Goal: Transaction & Acquisition: Purchase product/service

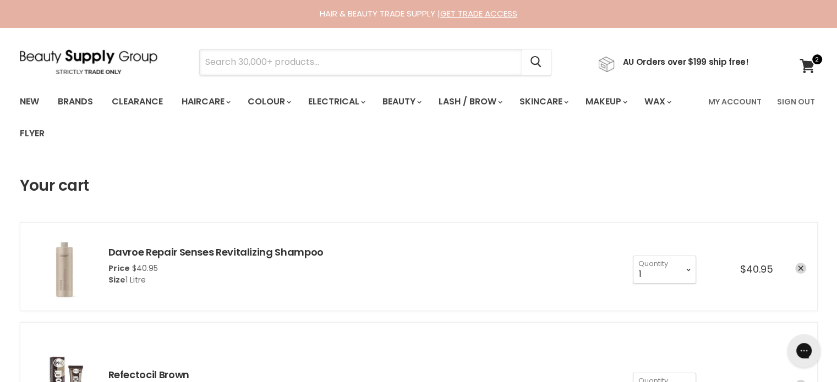
paste input "Remology Super Smooth Ceramic Hair Straightener"
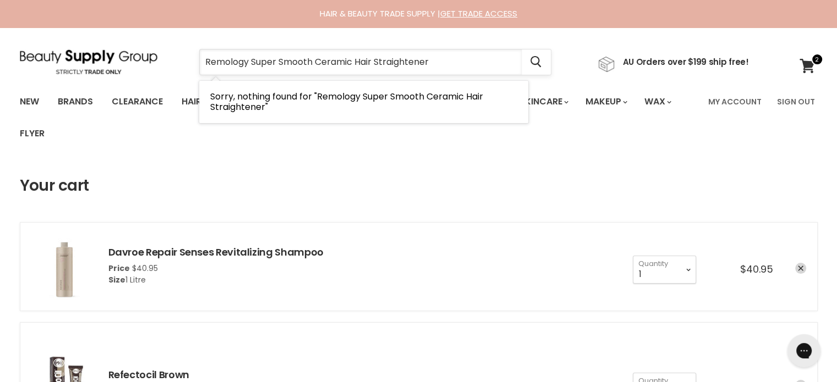
drag, startPoint x: 471, startPoint y: 53, endPoint x: 249, endPoint y: 56, distance: 222.3
click at [249, 56] on input "Remology Super Smooth Ceramic Hair Straightener" at bounding box center [361, 62] width 322 height 25
type input "Remology"
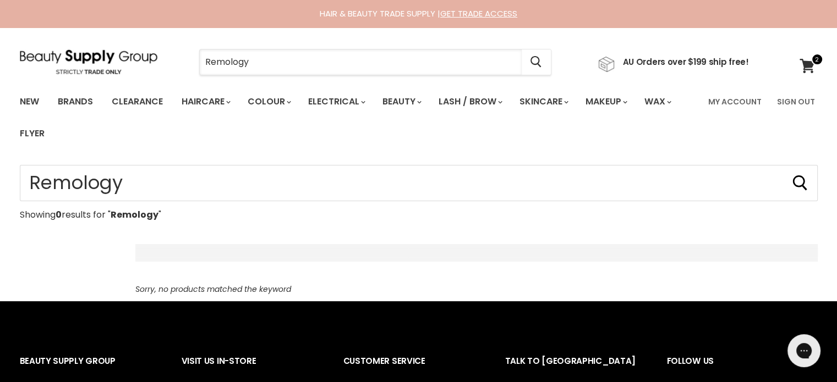
drag, startPoint x: 323, startPoint y: 67, endPoint x: 180, endPoint y: 63, distance: 143.1
click at [180, 63] on div "Remology Cancel" at bounding box center [375, 62] width 408 height 25
paste input "Davines Oi Oil"
type input "Davines Oi Oil"
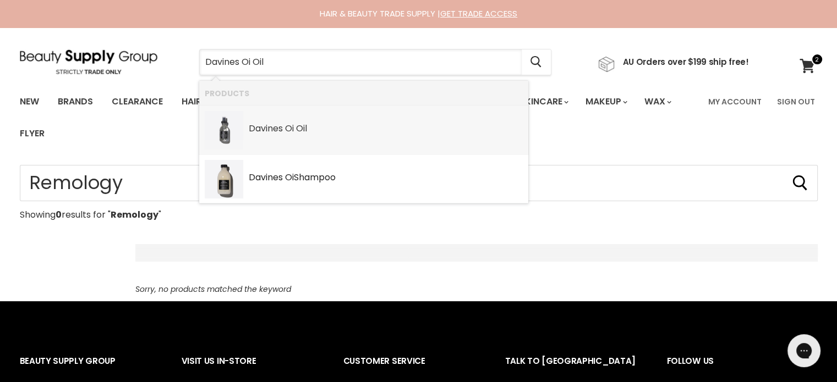
click at [309, 128] on div "Davines Oi Oi l" at bounding box center [386, 130] width 274 height 12
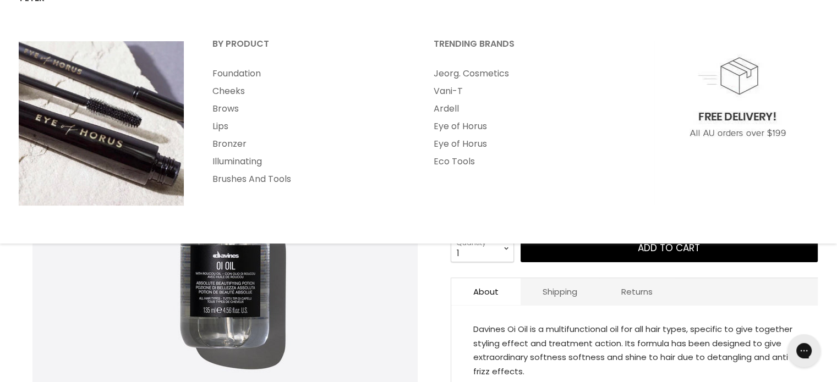
scroll to position [165, 0]
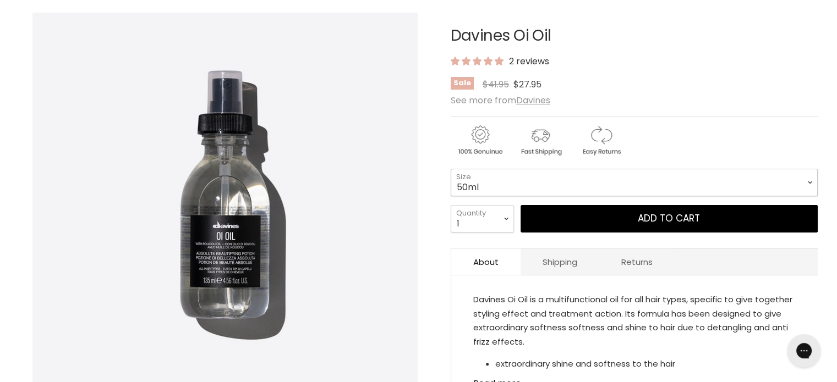
click at [581, 180] on select "50ml 135ml" at bounding box center [634, 183] width 367 height 28
click at [451, 169] on select "50ml 135ml" at bounding box center [634, 183] width 367 height 28
select select "135ml"
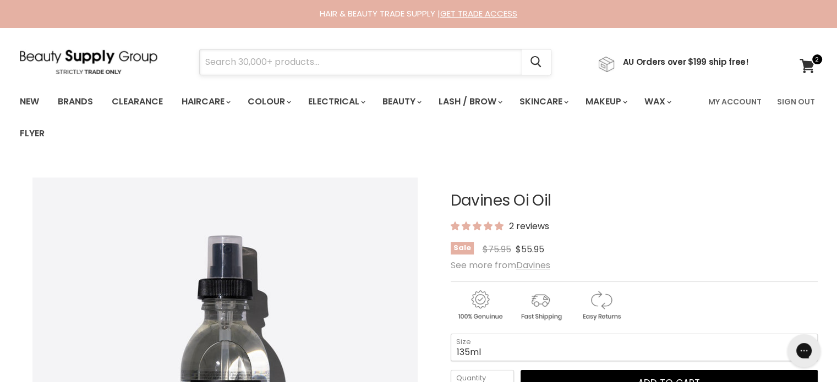
click at [320, 58] on input "Search" at bounding box center [361, 62] width 322 height 25
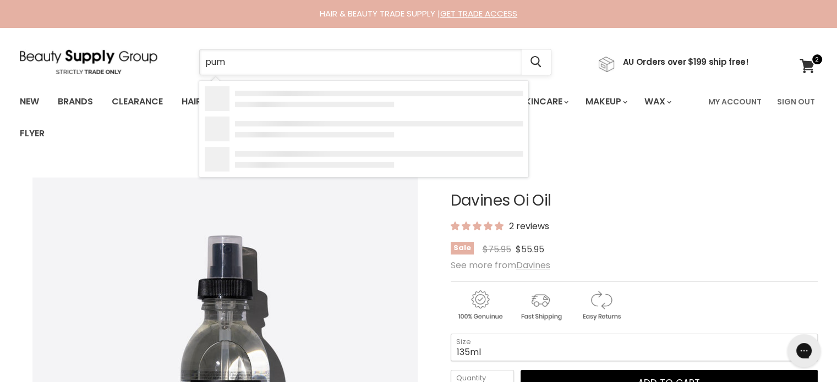
type input "pump"
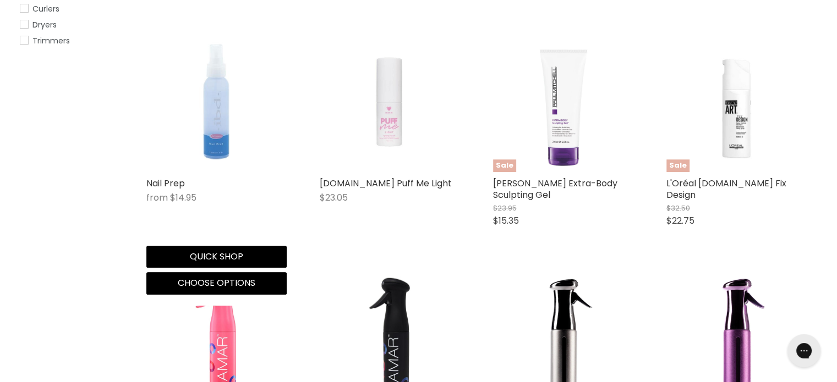
scroll to position [715, 0]
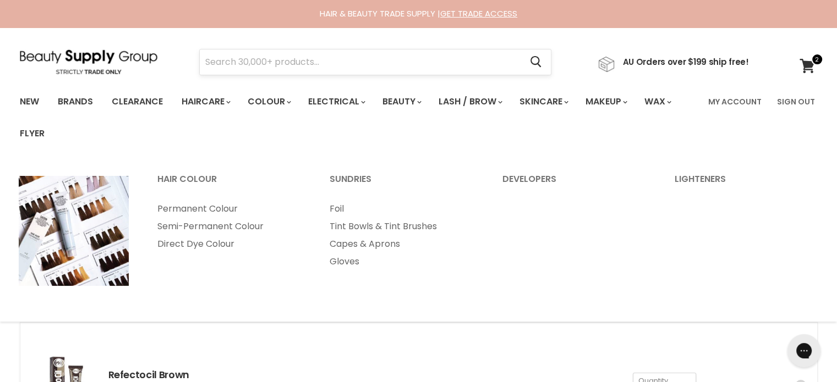
drag, startPoint x: 270, startPoint y: 47, endPoint x: 266, endPoint y: 58, distance: 11.1
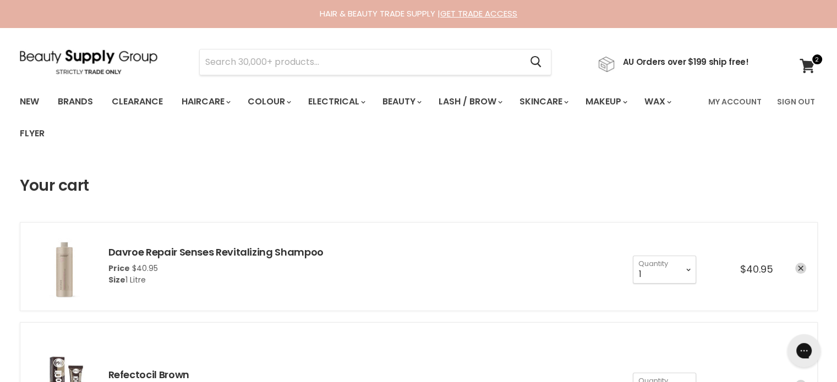
drag, startPoint x: 266, startPoint y: 58, endPoint x: 204, endPoint y: 48, distance: 63.5
click at [202, 47] on section "Menu Cancel" at bounding box center [418, 57] width 825 height 58
click at [235, 55] on input "Search" at bounding box center [361, 62] width 322 height 25
paste input "Alfaparf Lisse Design Easy Lisse Discipline Treatment"
type input "Alfaparf Lisse Design Easy Lisse Discipline Treatment"
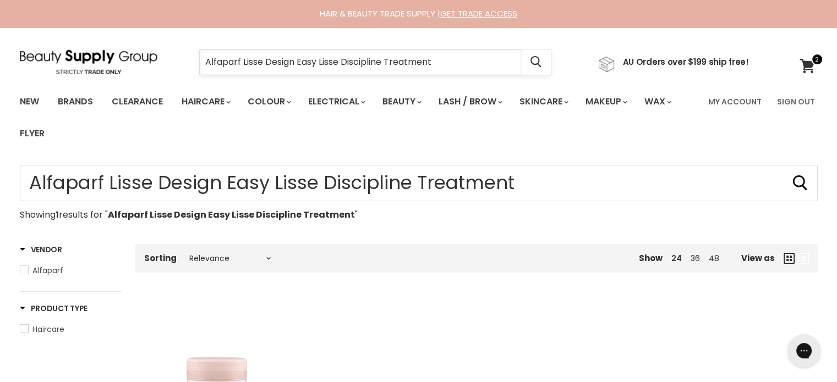
drag, startPoint x: 446, startPoint y: 68, endPoint x: 211, endPoint y: 70, distance: 234.9
click at [211, 70] on input "Alfaparf Lisse Design Easy Lisse Discipline Treatment" at bounding box center [361, 62] width 322 height 25
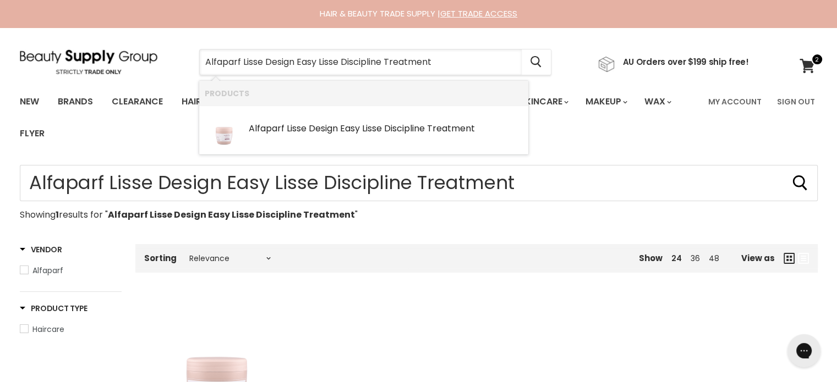
type input "A"
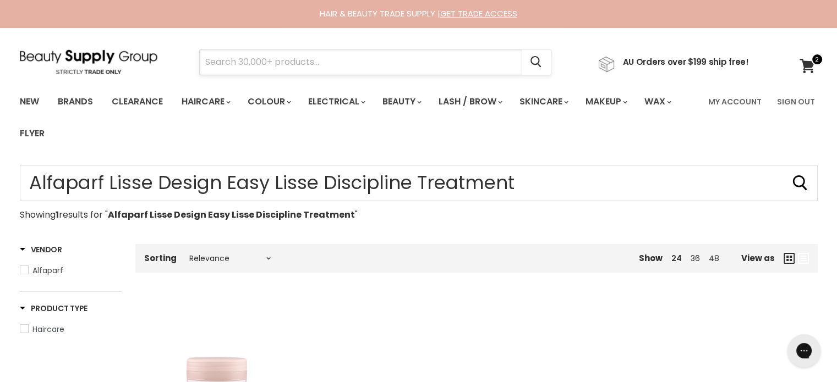
paste input "Alfaparf Lisse Design 1 Deep Cleansing Shampoo"
type input "Alfaparf Lisse Design 1 Deep Cleansing Shampoo"
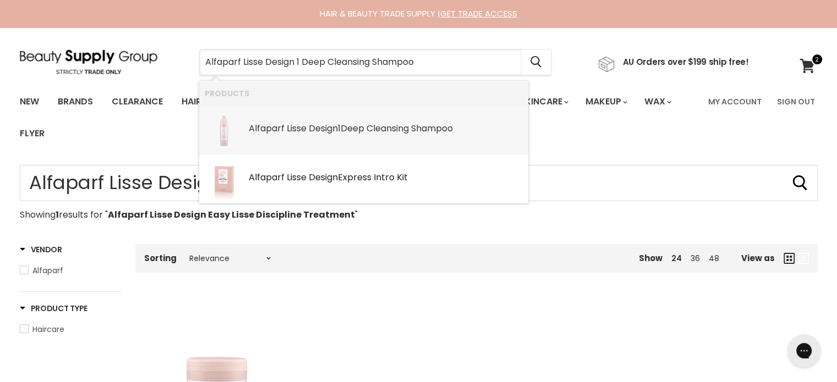
click at [321, 125] on b "Design" at bounding box center [323, 128] width 29 height 13
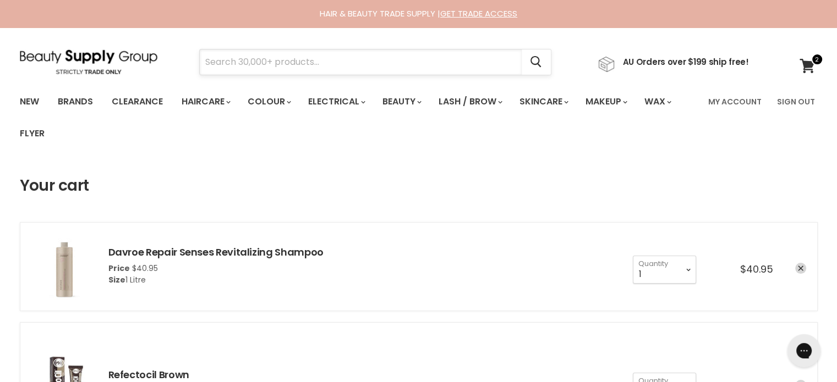
paste input "Goldwell Dualsenses Just Smooth 60 Second Treatment"
type input "Goldwell Dualsenses Just Smooth 60 Second Treatment"
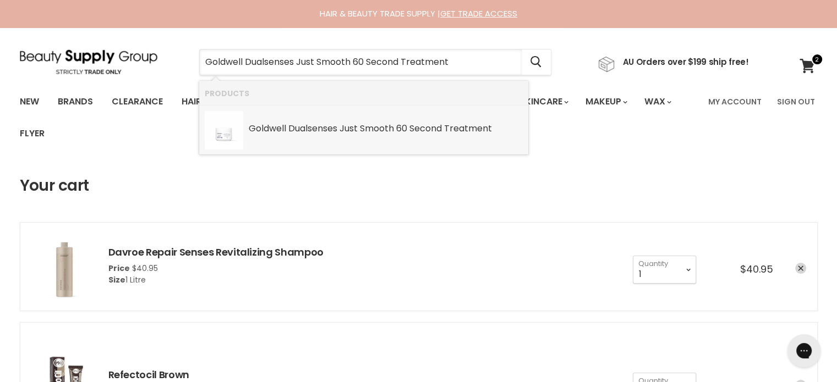
click at [311, 127] on b "Dualsenses" at bounding box center [312, 128] width 49 height 13
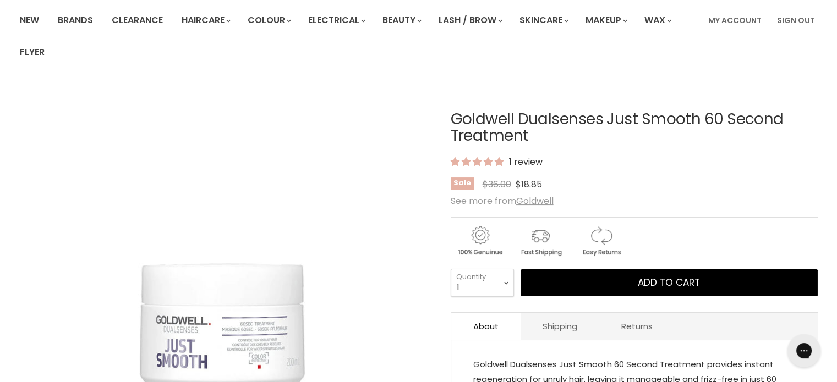
scroll to position [165, 0]
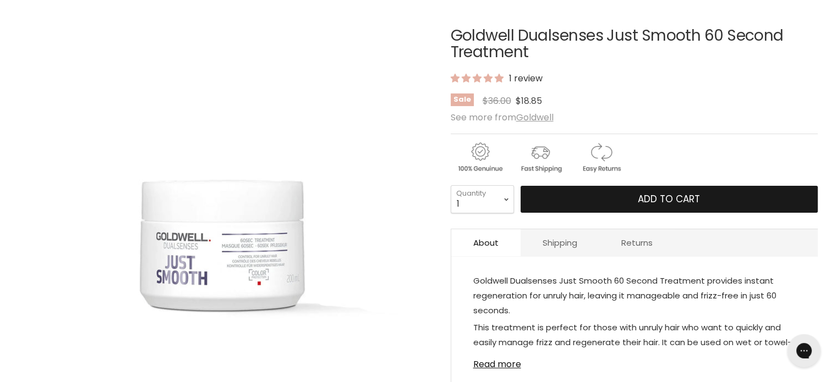
click at [650, 200] on span "Add to cart" at bounding box center [669, 199] width 62 height 13
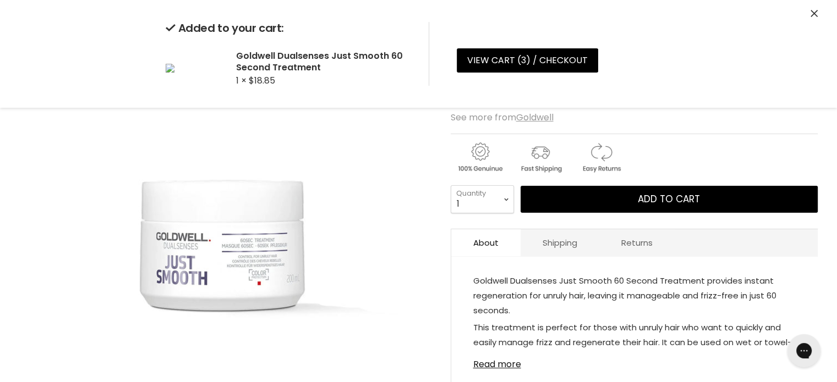
click at [814, 12] on icon "Close" at bounding box center [813, 13] width 7 height 7
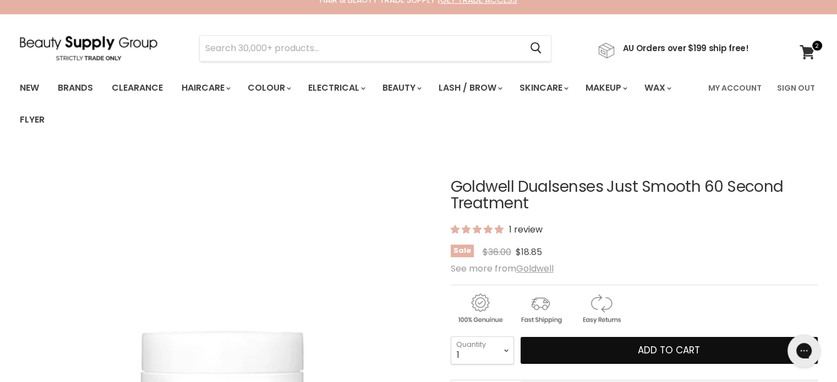
scroll to position [0, 0]
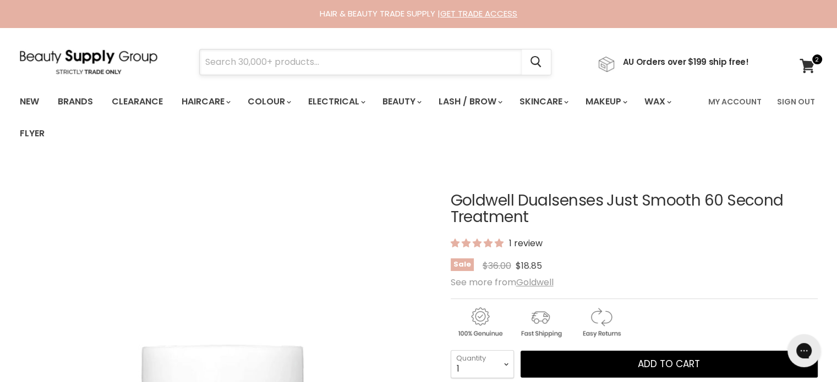
paste input "Alfaparf Semi Di Lino Nutritive"
type input "Alfaparf Semi Di Lino Nutritive"
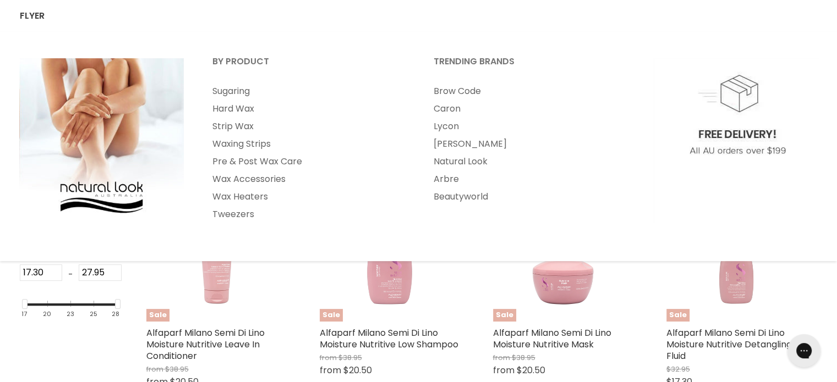
scroll to position [275, 0]
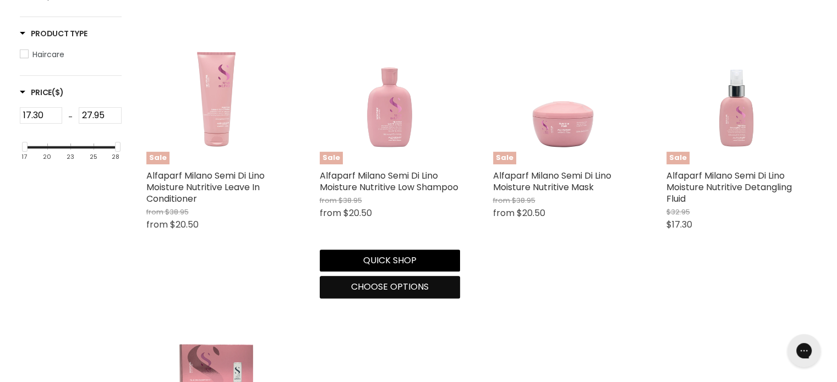
click at [386, 292] on span "Choose options" at bounding box center [390, 287] width 78 height 13
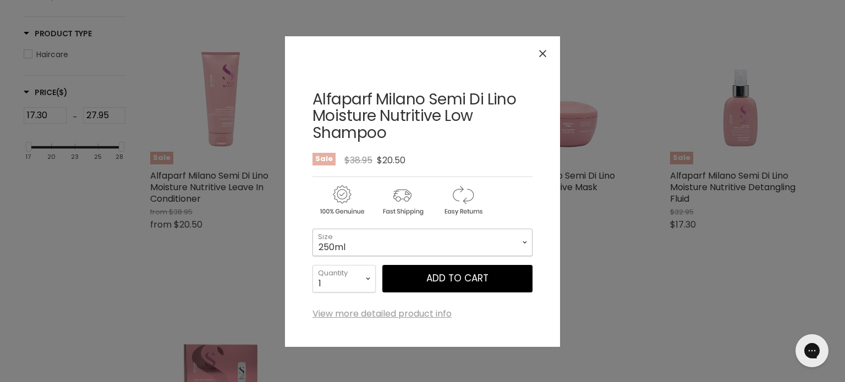
click at [394, 250] on select "250ml 1 Litre" at bounding box center [422, 243] width 220 height 28
click at [312, 229] on select "250ml 1 Litre" at bounding box center [422, 243] width 220 height 28
select select "1 Litre"
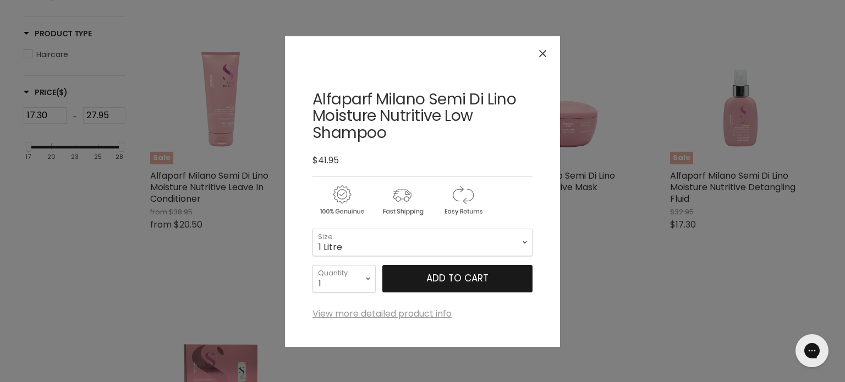
click at [432, 280] on button "Add to cart" at bounding box center [457, 279] width 150 height 28
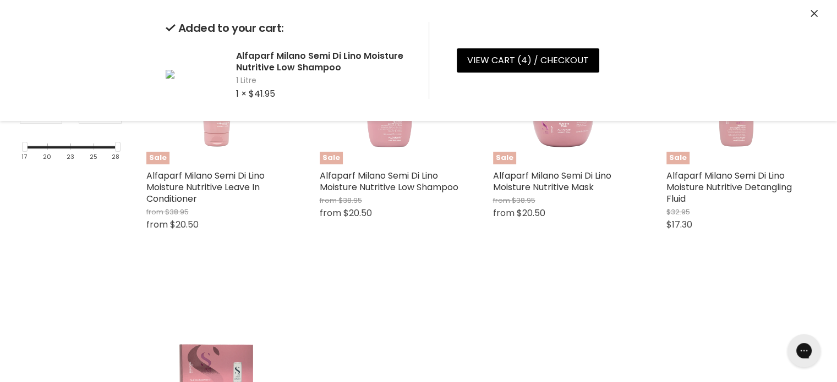
click at [812, 13] on icon "Close" at bounding box center [813, 13] width 7 height 7
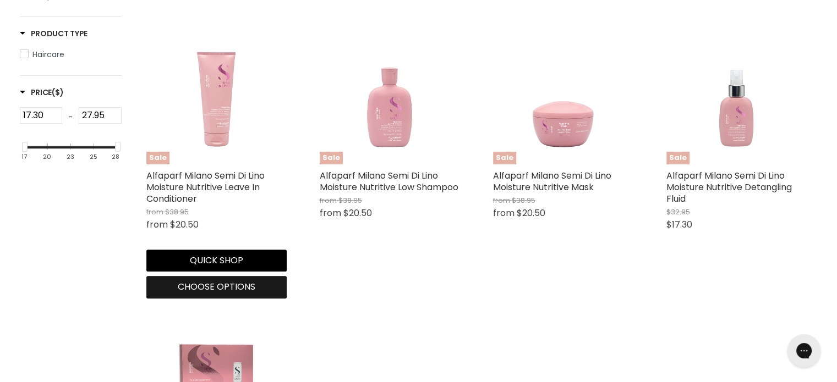
click at [194, 290] on span "Choose options" at bounding box center [217, 287] width 78 height 13
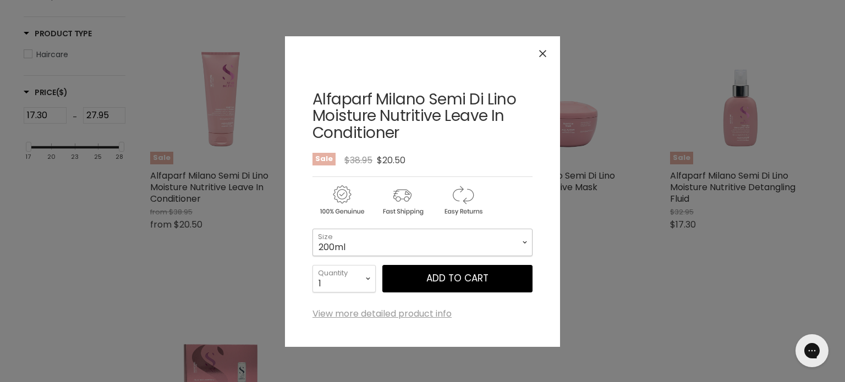
drag, startPoint x: 400, startPoint y: 243, endPoint x: 389, endPoint y: 253, distance: 14.8
click at [400, 243] on select "200ml 1 Litre" at bounding box center [422, 243] width 220 height 28
click at [312, 229] on select "200ml 1 Litre" at bounding box center [422, 243] width 220 height 28
select select "1 Litre"
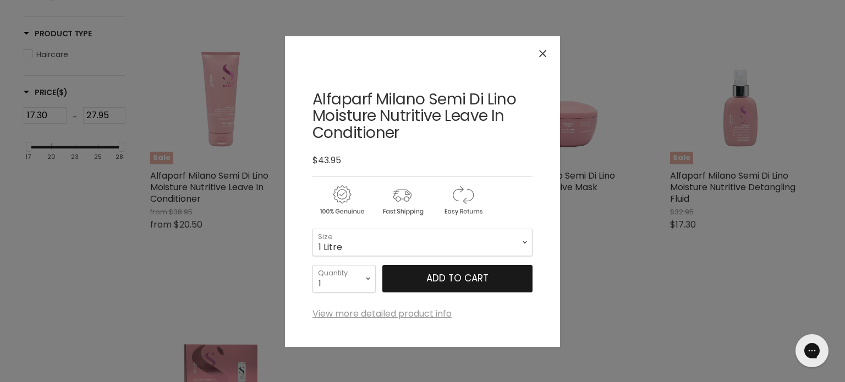
click at [449, 282] on button "Add to cart" at bounding box center [457, 279] width 150 height 28
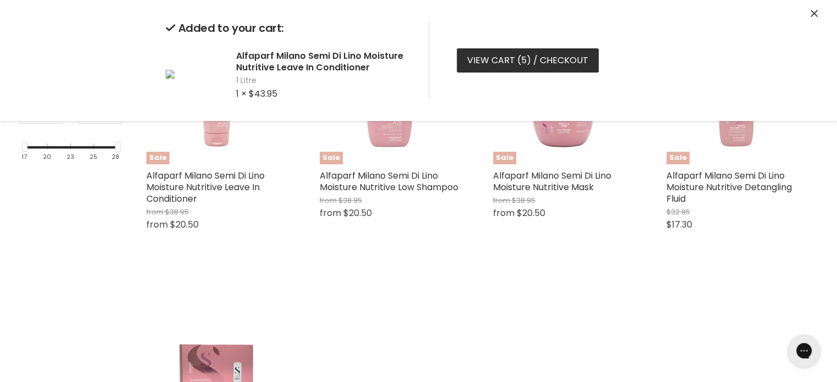
click at [508, 63] on link "View cart ( 5 ) / Checkout" at bounding box center [528, 60] width 142 height 24
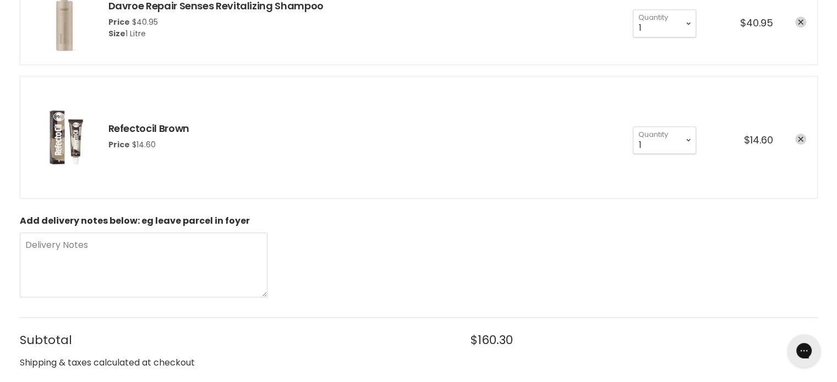
scroll to position [550, 0]
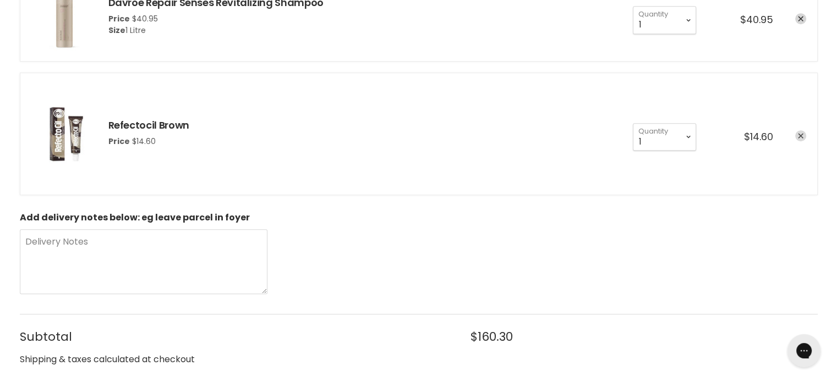
click at [802, 136] on icon "remove Refectocil Brown" at bounding box center [801, 136] width 6 height 6
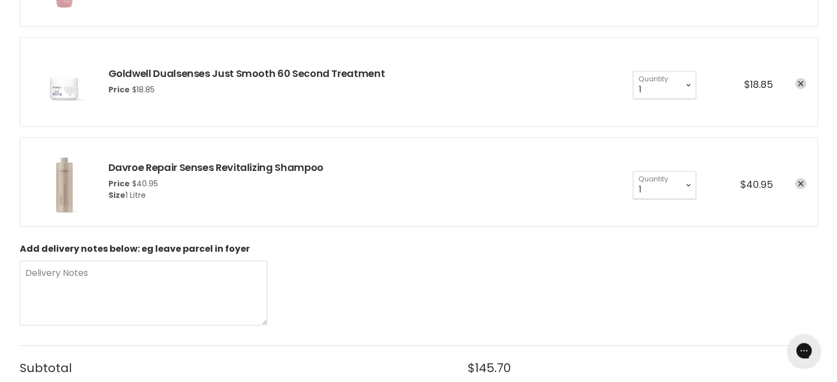
scroll to position [385, 0]
click at [798, 182] on icon "remove Davroe Repair Senses Revitalizing Shampoo" at bounding box center [801, 184] width 6 height 6
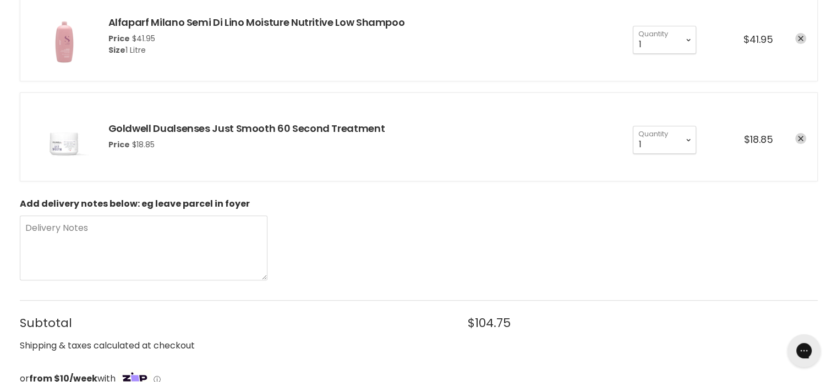
scroll to position [550, 0]
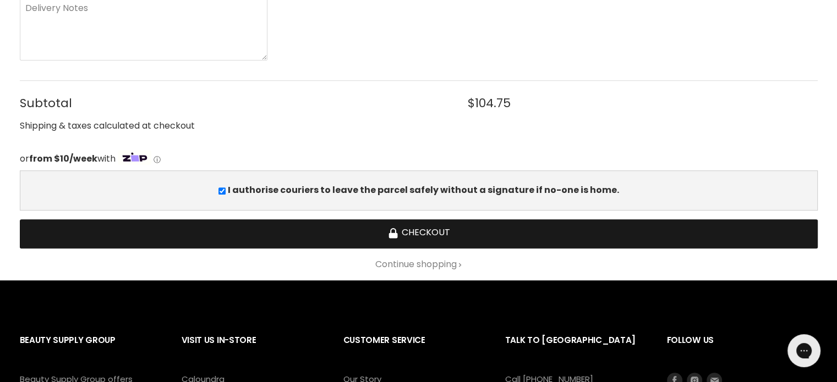
click at [411, 228] on button "Checkout" at bounding box center [419, 233] width 798 height 29
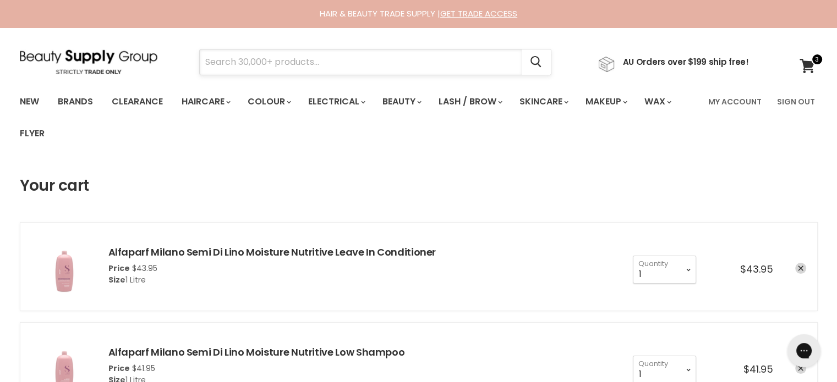
paste input "Base Blonde ++ Instant Toner"
type input "Base Blonde ++ Instant Toner"
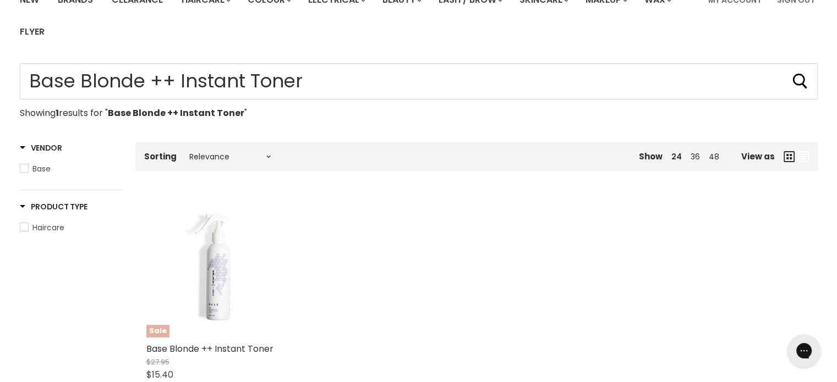
scroll to position [220, 0]
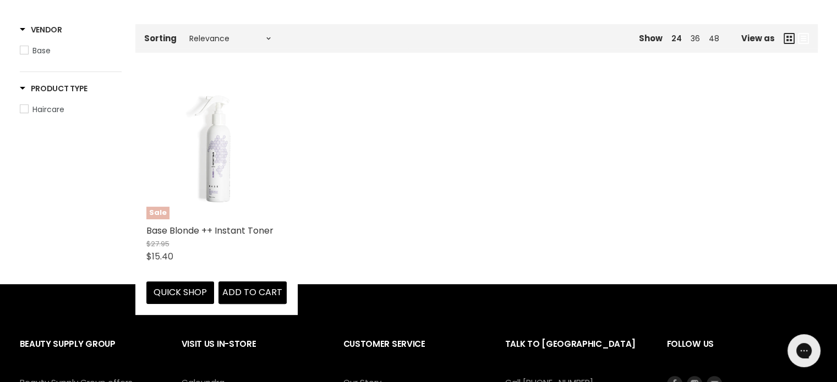
click at [228, 171] on img "Main content" at bounding box center [216, 149] width 140 height 140
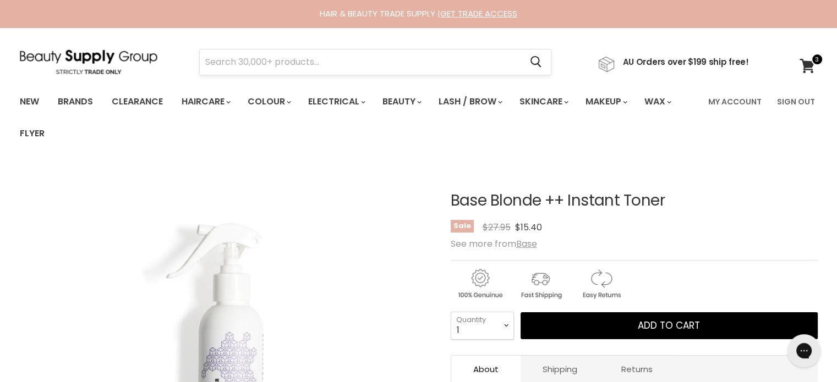
drag, startPoint x: 281, startPoint y: 43, endPoint x: 274, endPoint y: 57, distance: 15.5
click at [280, 43] on section "Menu Cancel" at bounding box center [418, 57] width 825 height 58
click at [264, 69] on input "Search" at bounding box center [361, 62] width 322 height 25
type input "base"
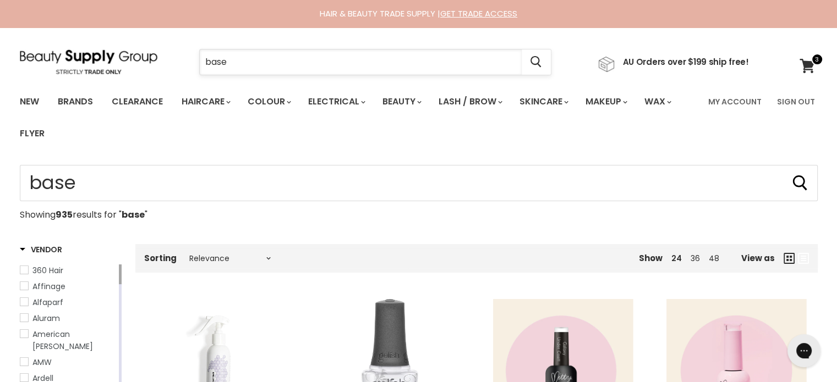
click at [259, 59] on input "base" at bounding box center [361, 62] width 322 height 25
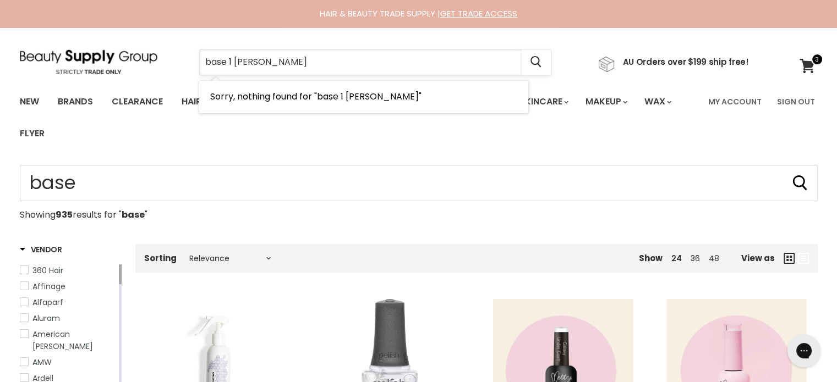
type input "base 1 mintue"
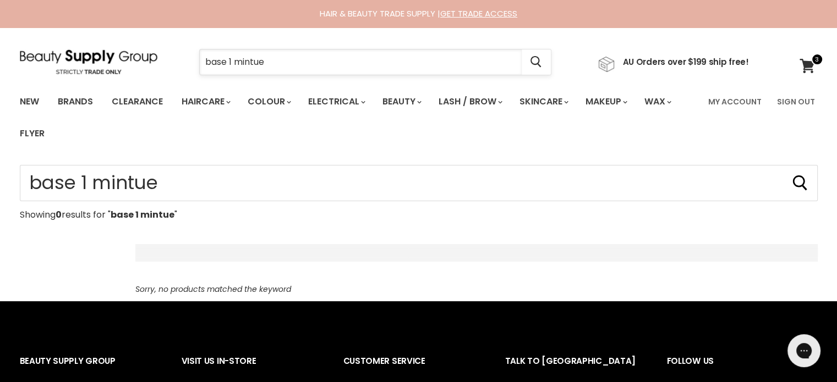
click at [292, 61] on input "base 1 mintue" at bounding box center [361, 62] width 322 height 25
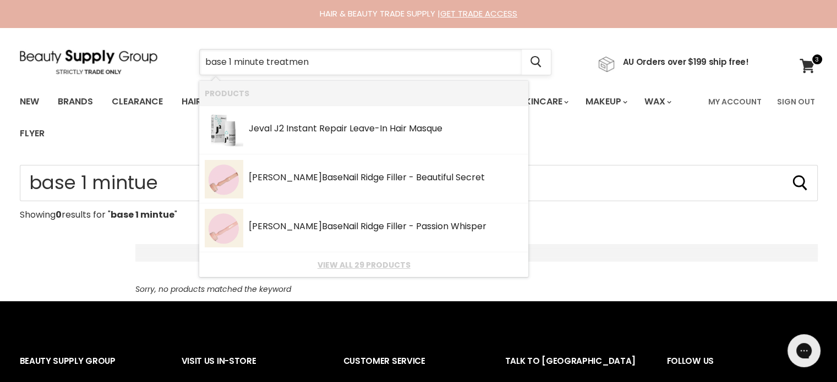
type input "base 1 minute treatment"
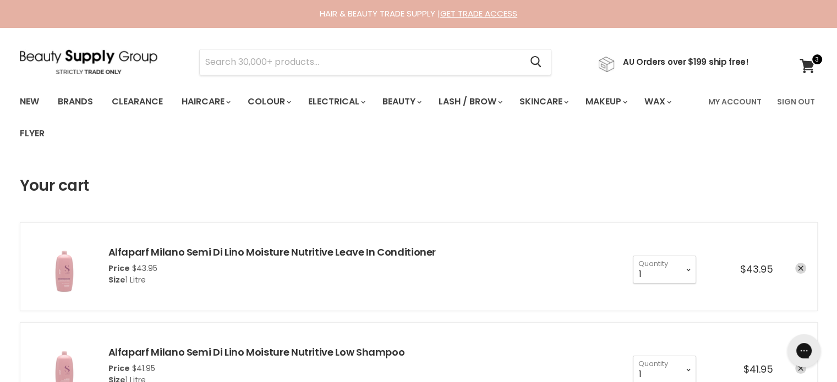
drag, startPoint x: 0, startPoint y: 0, endPoint x: 592, endPoint y: 172, distance: 616.3
